Goal: Task Accomplishment & Management: Use online tool/utility

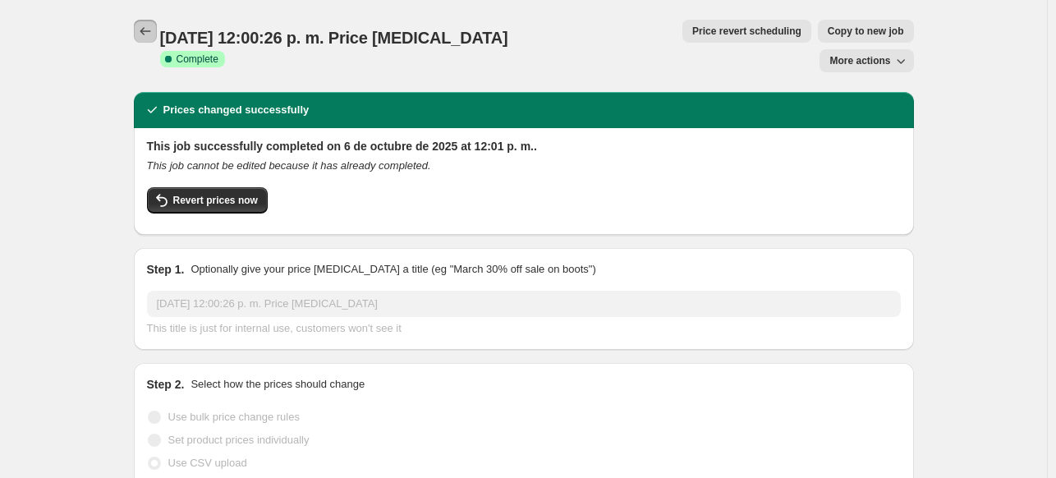
click at [148, 26] on icon "Price change jobs" at bounding box center [145, 31] width 16 height 16
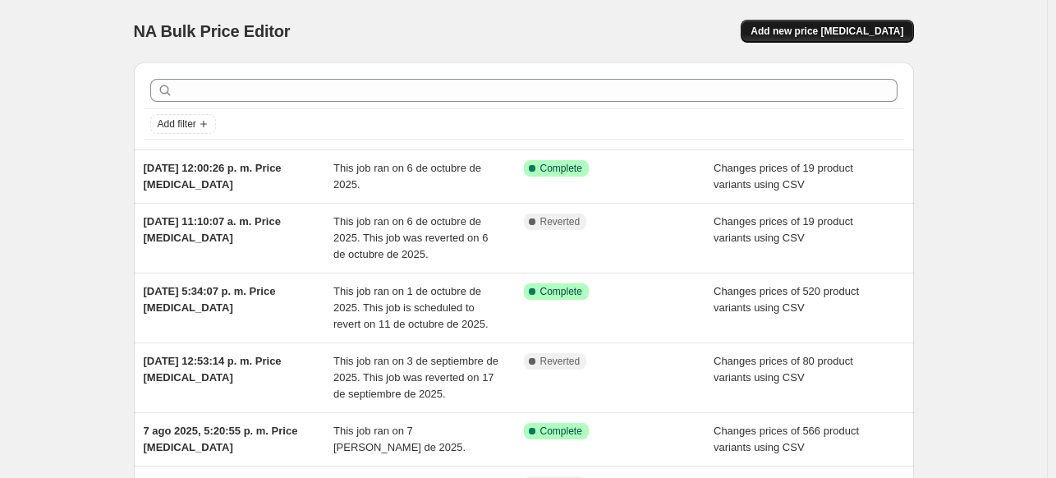
click at [839, 22] on button "Add new price [MEDICAL_DATA]" at bounding box center [827, 31] width 173 height 23
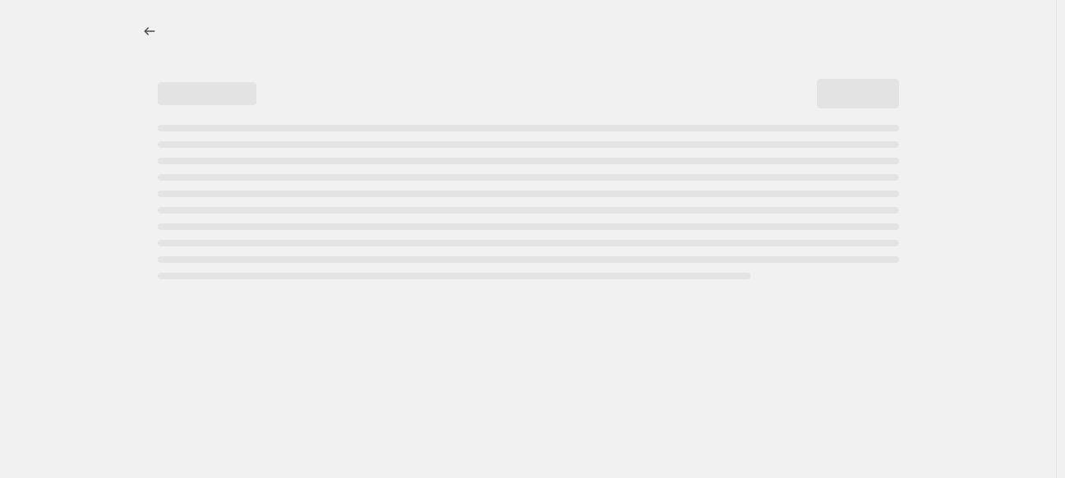
select select "percentage"
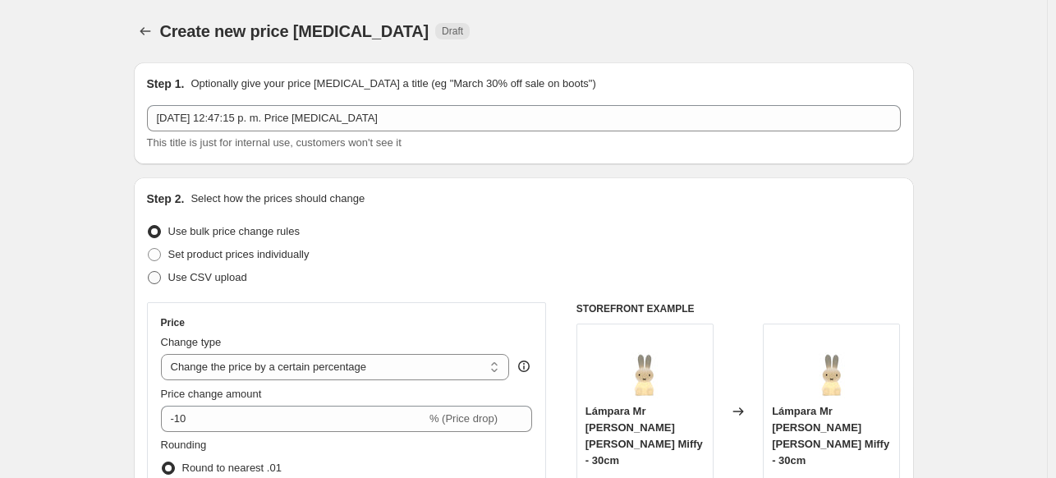
click at [161, 276] on span at bounding box center [154, 277] width 13 height 13
click at [149, 272] on input "Use CSV upload" at bounding box center [148, 271] width 1 height 1
radio input "true"
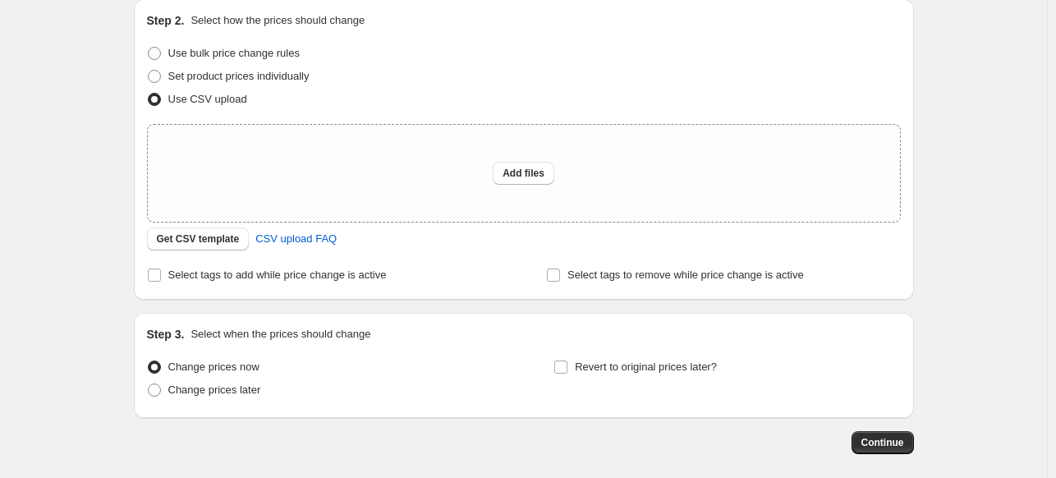
scroll to position [191, 0]
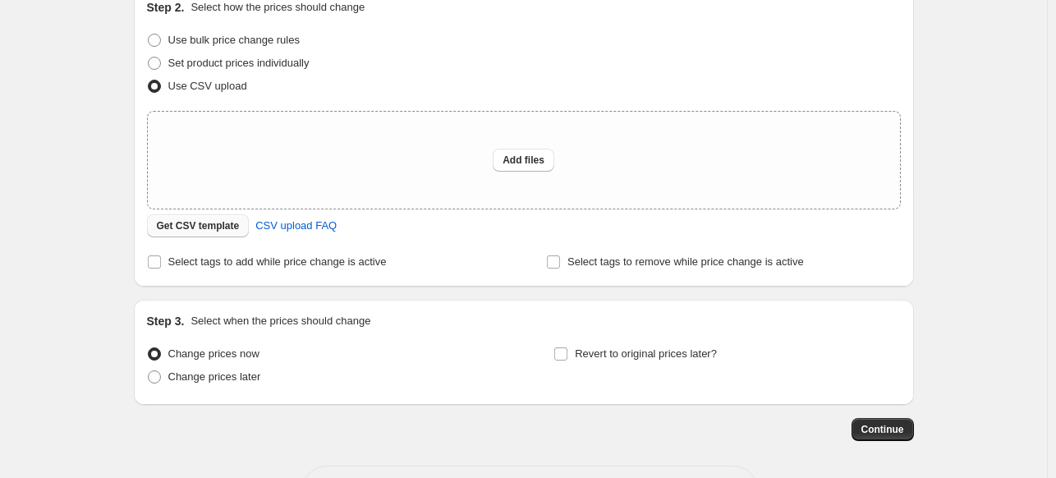
click at [186, 228] on span "Get CSV template" at bounding box center [198, 225] width 83 height 13
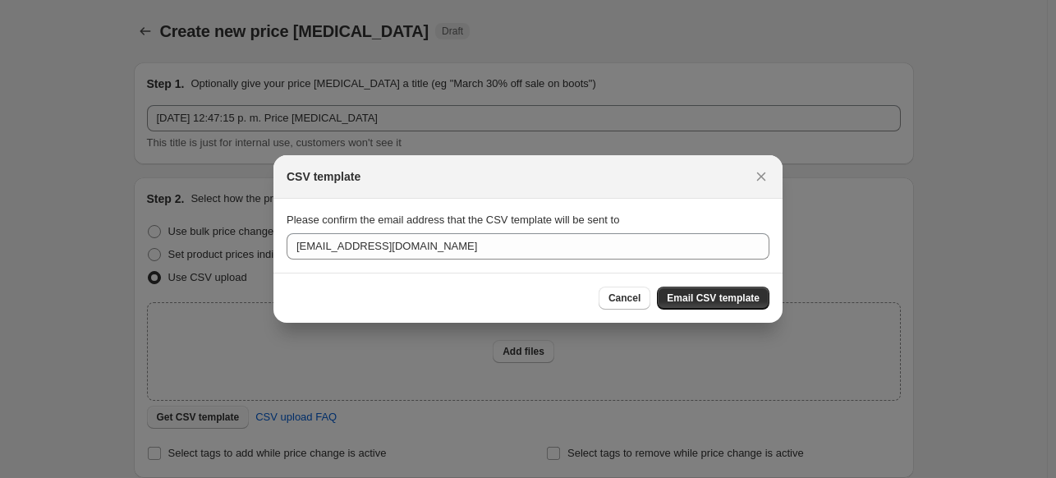
scroll to position [0, 0]
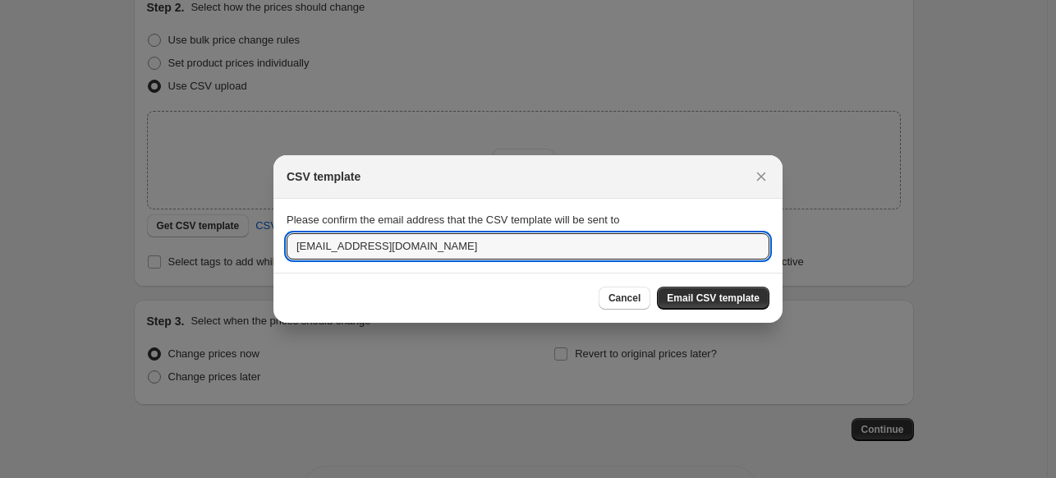
drag, startPoint x: 331, startPoint y: 248, endPoint x: 141, endPoint y: 242, distance: 189.8
type input "[PERSON_NAME][EMAIL_ADDRESS][DOMAIN_NAME]"
click at [759, 302] on button "Email CSV template" at bounding box center [713, 298] width 113 height 23
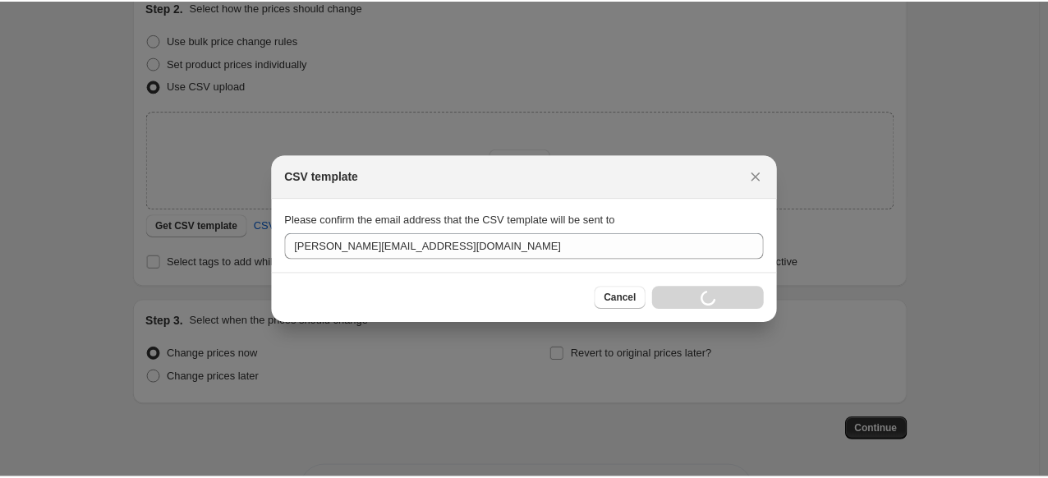
scroll to position [191, 0]
